Goal: Task Accomplishment & Management: Use online tool/utility

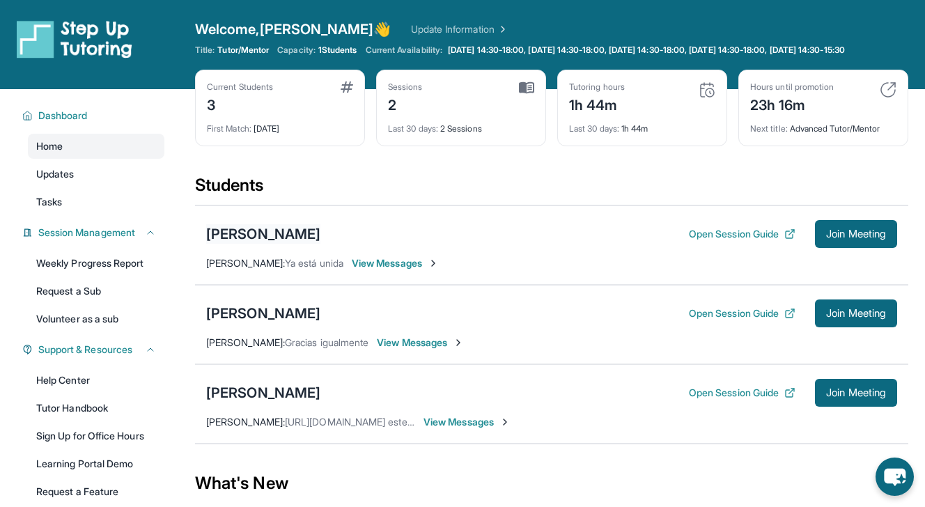
click at [302, 244] on div "[PERSON_NAME]" at bounding box center [263, 233] width 114 height 19
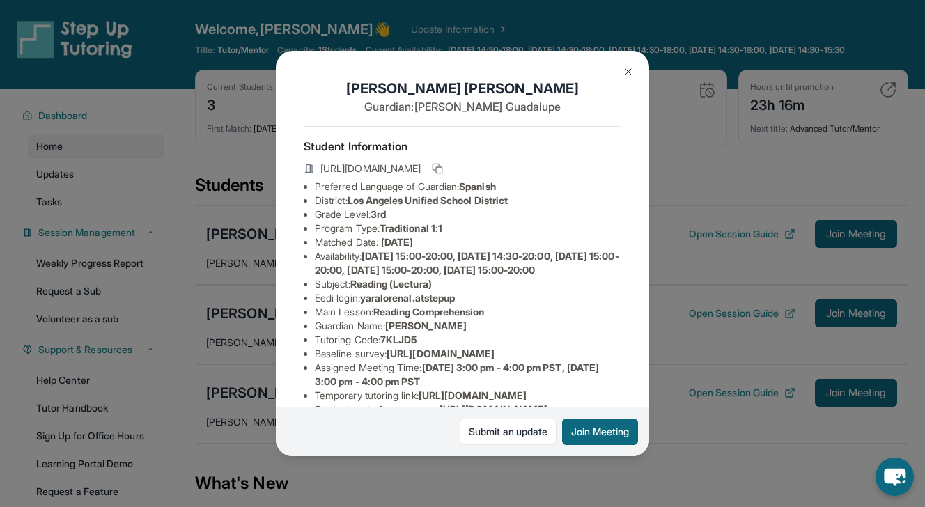
click at [632, 69] on img at bounding box center [628, 71] width 11 height 11
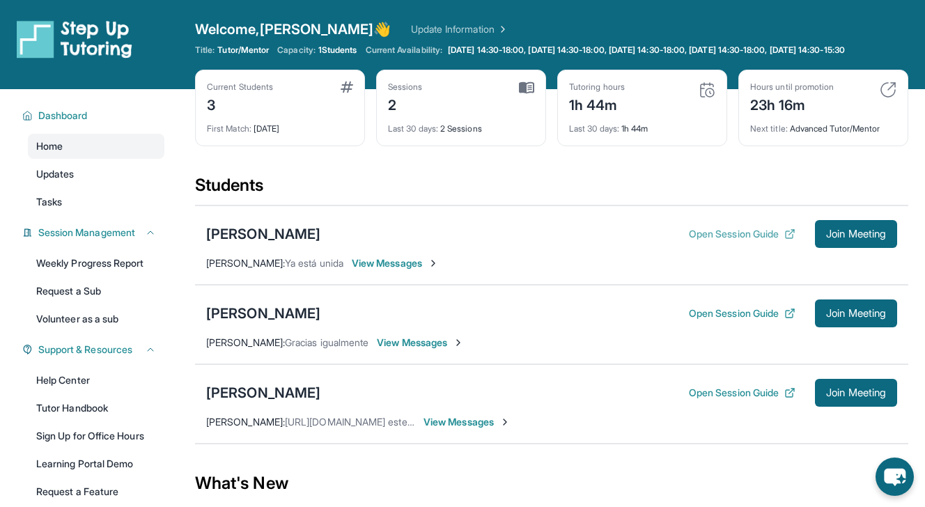
click at [712, 241] on button "Open Session Guide" at bounding box center [742, 234] width 107 height 14
click at [265, 402] on div "[PERSON_NAME]" at bounding box center [263, 392] width 114 height 19
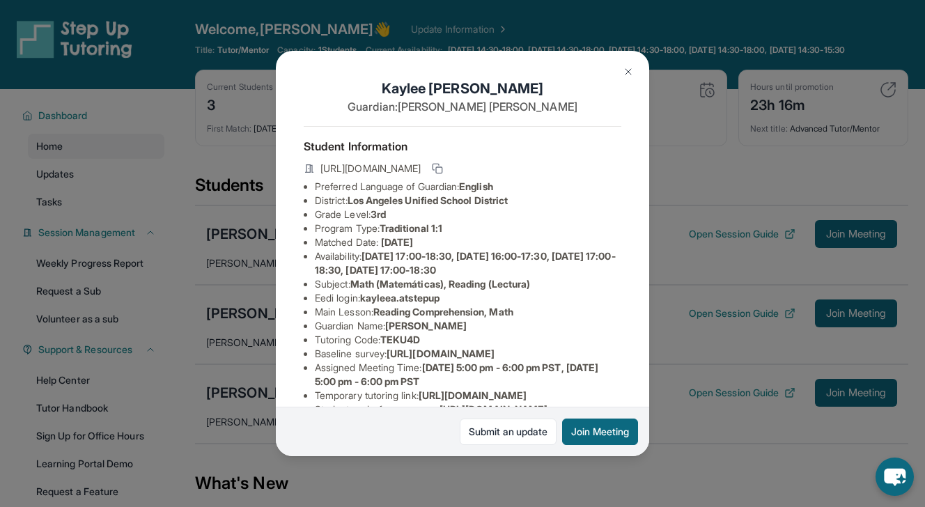
click at [629, 67] on img at bounding box center [628, 71] width 11 height 11
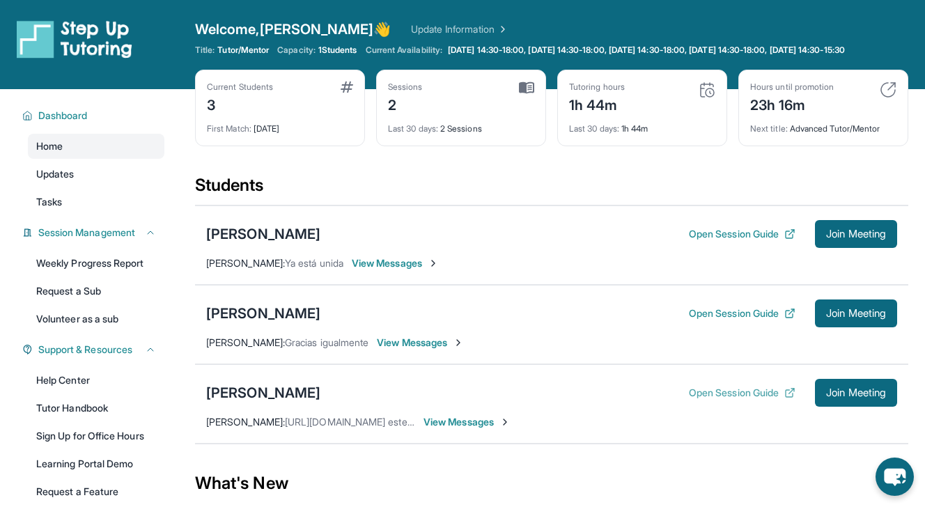
click at [726, 400] on button "Open Session Guide" at bounding box center [742, 393] width 107 height 14
click at [310, 244] on div "[PERSON_NAME]" at bounding box center [263, 233] width 114 height 19
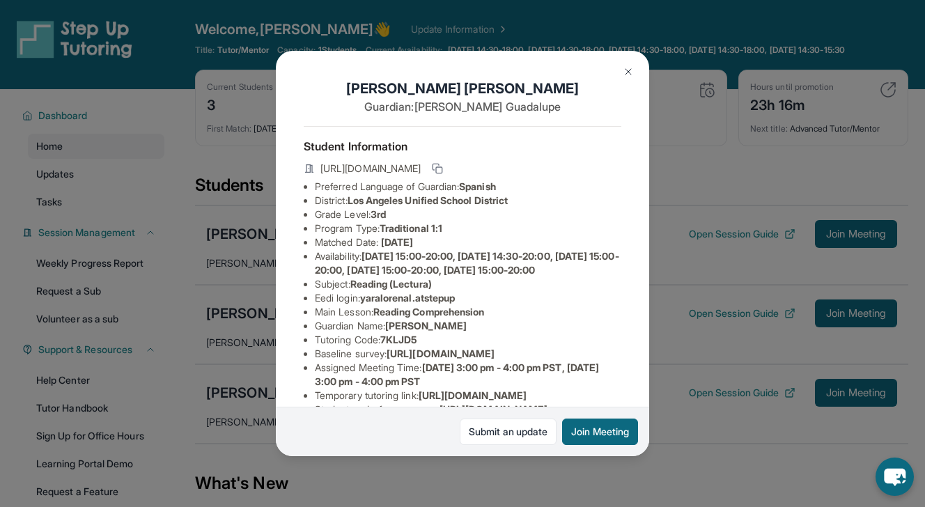
click at [624, 75] on img at bounding box center [628, 71] width 11 height 11
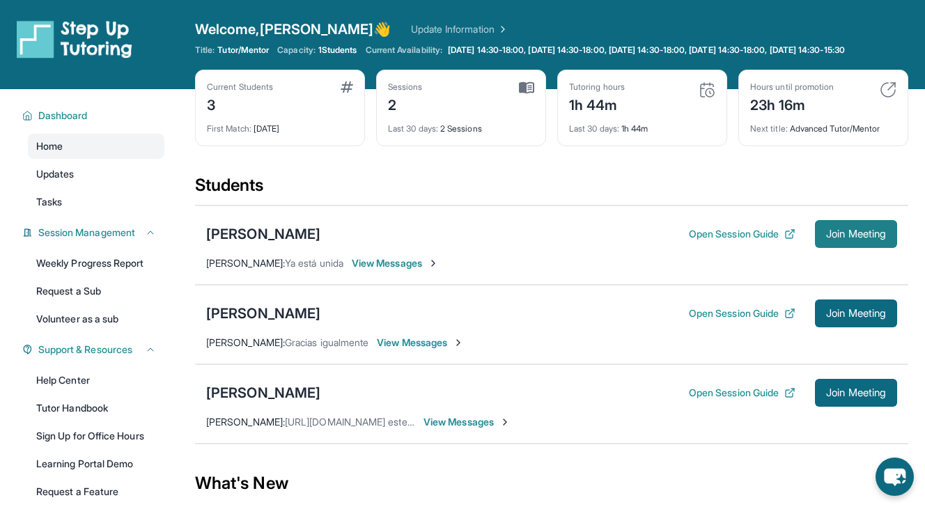
click at [836, 238] on span "Join Meeting" at bounding box center [856, 234] width 60 height 8
click at [746, 241] on button "Open Session Guide" at bounding box center [742, 234] width 107 height 14
